Goal: Information Seeking & Learning: Learn about a topic

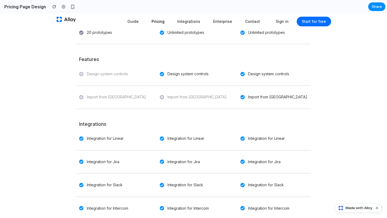
scroll to position [287, 0]
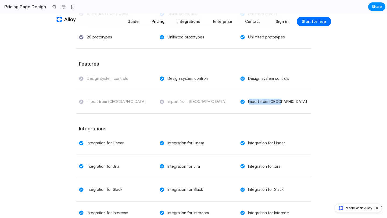
drag, startPoint x: 248, startPoint y: 102, endPoint x: 288, endPoint y: 102, distance: 40.0
click at [288, 102] on div "Import from [GEOGRAPHIC_DATA]" at bounding box center [274, 101] width 81 height 19
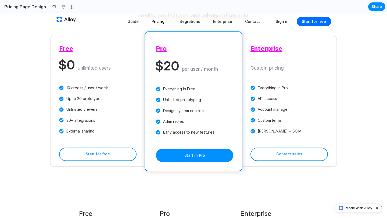
scroll to position [0, 0]
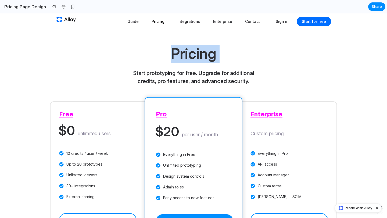
drag, startPoint x: 172, startPoint y: 53, endPoint x: 232, endPoint y: 52, distance: 60.7
click at [232, 52] on section "Pricing Start prototyping for free. Upgrade for additional credits, pro feature…" at bounding box center [193, 65] width 161 height 40
click at [133, 21] on link "Guide" at bounding box center [133, 21] width 18 height 12
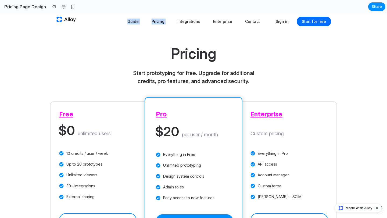
drag, startPoint x: 129, startPoint y: 22, endPoint x: 176, endPoint y: 23, distance: 47.5
click at [176, 23] on nav "Guide Pricing Integrations Enterprise Contact Sign in Start for free" at bounding box center [193, 21] width 275 height 12
